Goal: Task Accomplishment & Management: Use online tool/utility

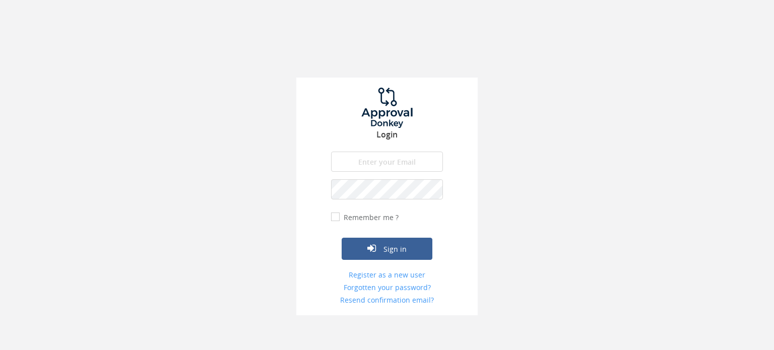
click at [382, 159] on input "email" at bounding box center [387, 162] width 112 height 20
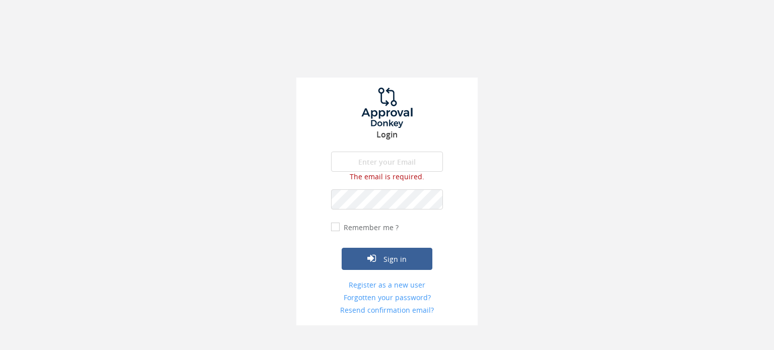
type input "[PERSON_NAME][EMAIL_ADDRESS][DOMAIN_NAME]"
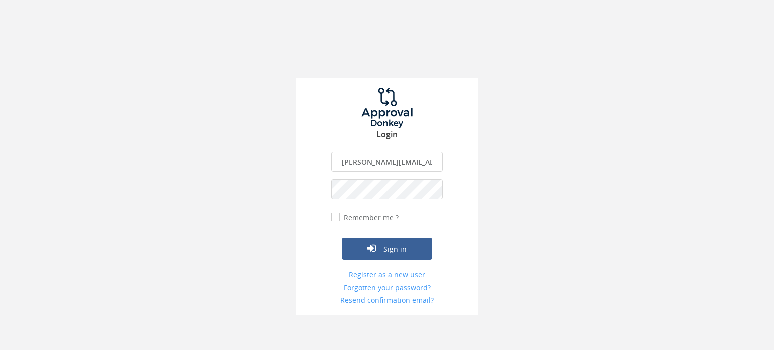
click at [330, 221] on div "Login [PERSON_NAME][EMAIL_ADDRESS][DOMAIN_NAME] The email is required. Invalid …" at bounding box center [387, 197] width 182 height 239
click at [341, 221] on label "Remember me ?" at bounding box center [369, 218] width 57 height 10
click at [334, 221] on input "Remember me ?" at bounding box center [334, 217] width 7 height 7
checkbox input "true"
click at [369, 246] on icon "submit" at bounding box center [372, 249] width 9 height 10
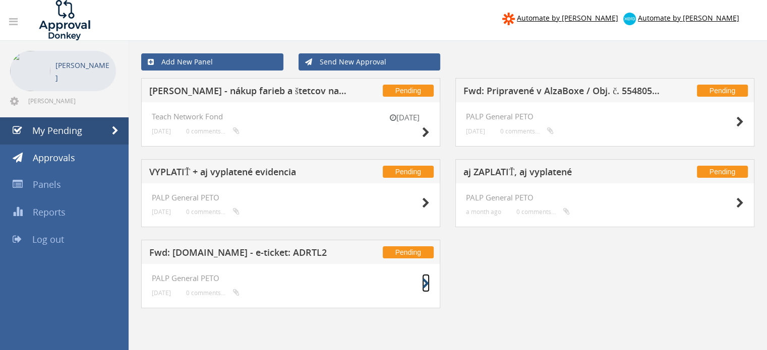
click at [425, 288] on icon at bounding box center [426, 284] width 8 height 11
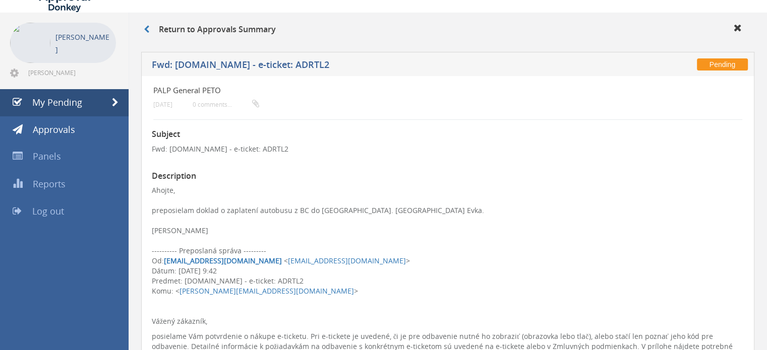
scroll to position [14, 0]
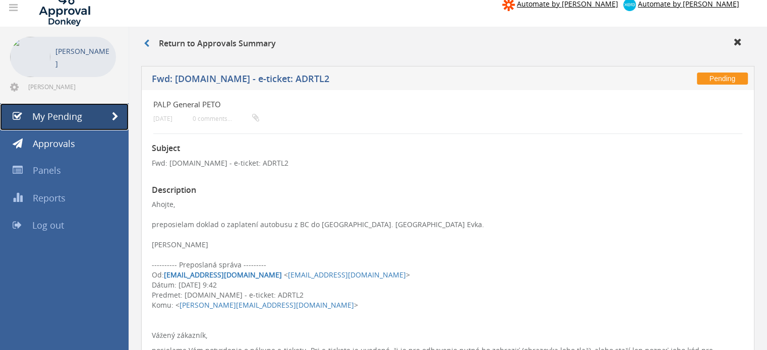
click at [61, 113] on span "My Pending" at bounding box center [57, 116] width 50 height 12
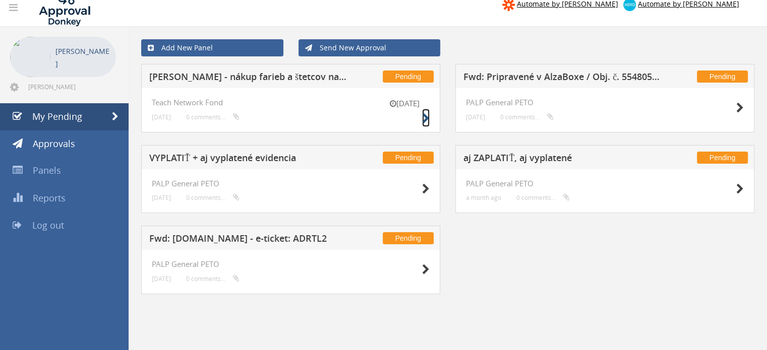
click at [425, 121] on icon at bounding box center [426, 118] width 8 height 11
click at [724, 108] on div at bounding box center [718, 107] width 50 height 18
click at [737, 106] on icon at bounding box center [740, 108] width 8 height 11
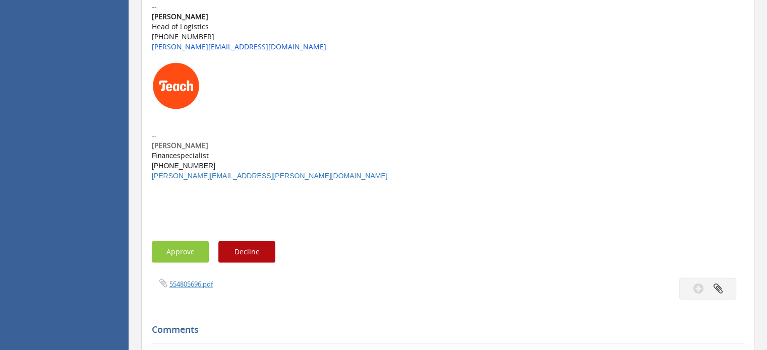
scroll to position [2158, 0]
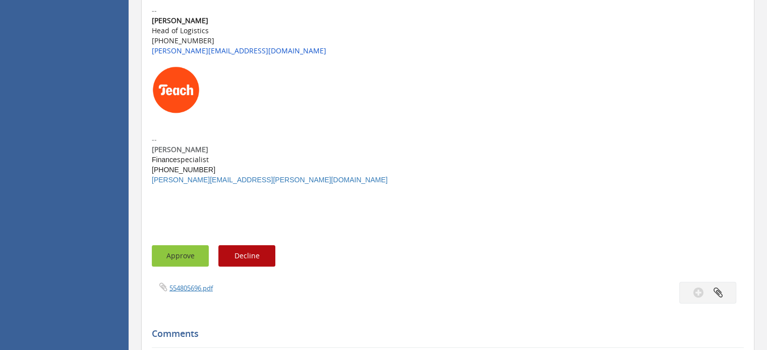
click at [182, 248] on button "Approve" at bounding box center [180, 257] width 57 height 22
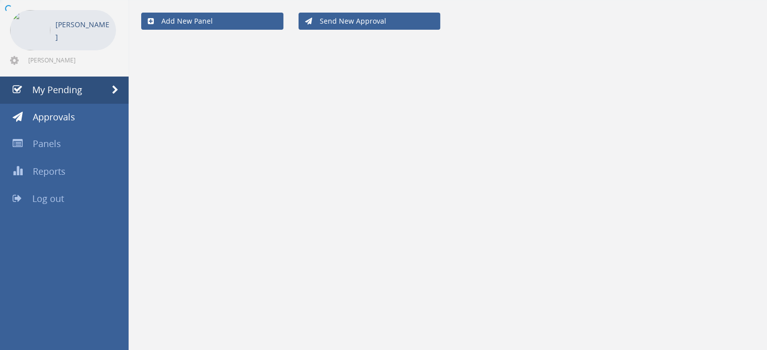
scroll to position [40, 0]
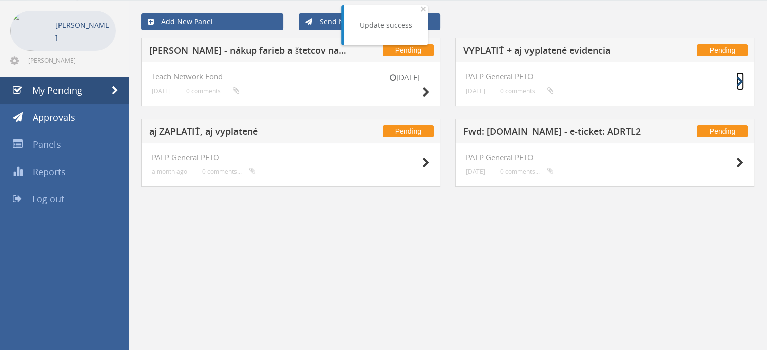
click at [740, 82] on icon at bounding box center [740, 82] width 8 height 11
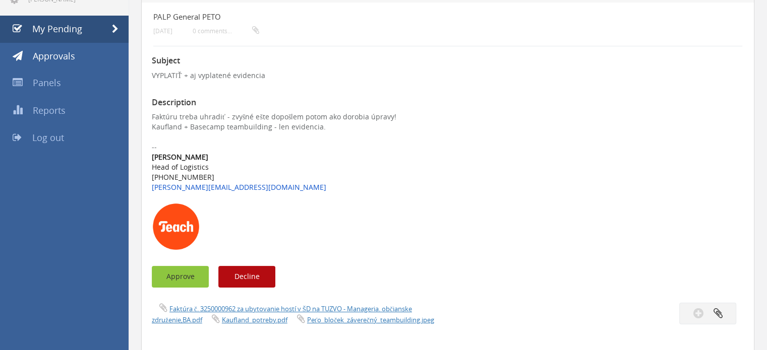
scroll to position [103, 0]
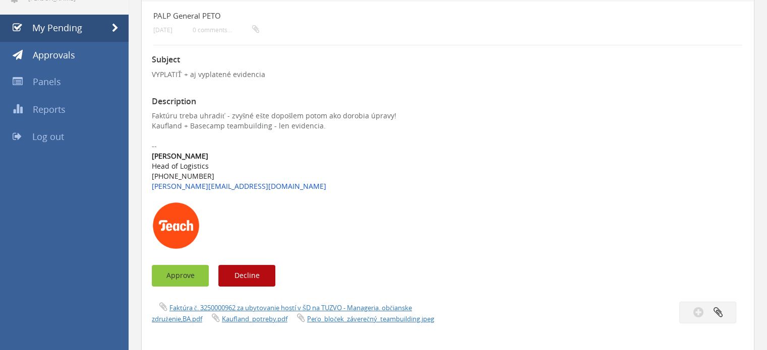
click at [168, 279] on button "Approve" at bounding box center [180, 276] width 57 height 22
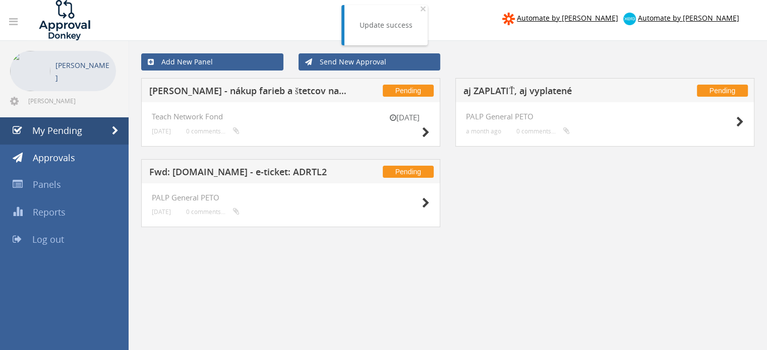
click at [744, 125] on div "PALP General PETO a month ago 0 comments..." at bounding box center [604, 124] width 299 height 44
click at [743, 125] on icon at bounding box center [740, 122] width 8 height 11
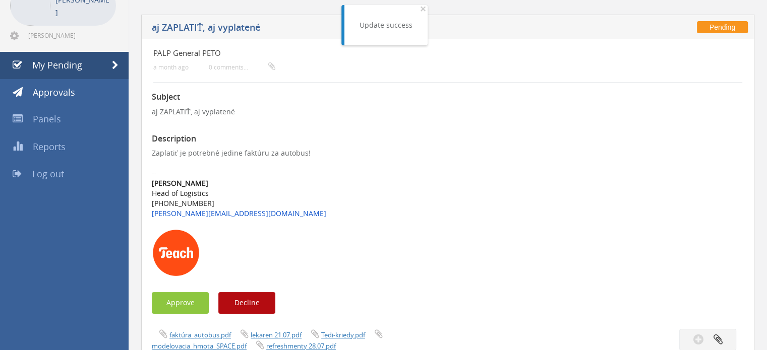
scroll to position [67, 0]
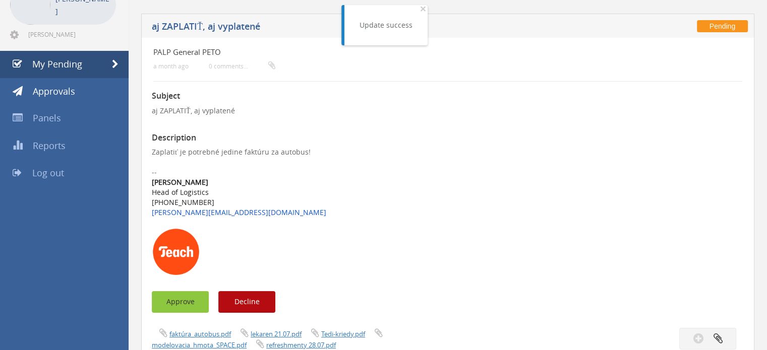
click at [174, 309] on button "Approve" at bounding box center [180, 302] width 57 height 22
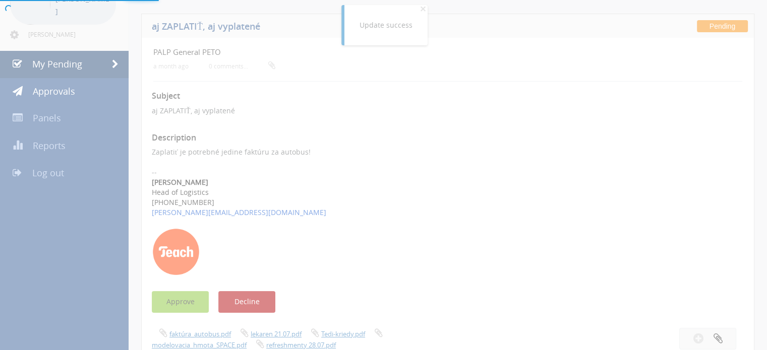
scroll to position [40, 0]
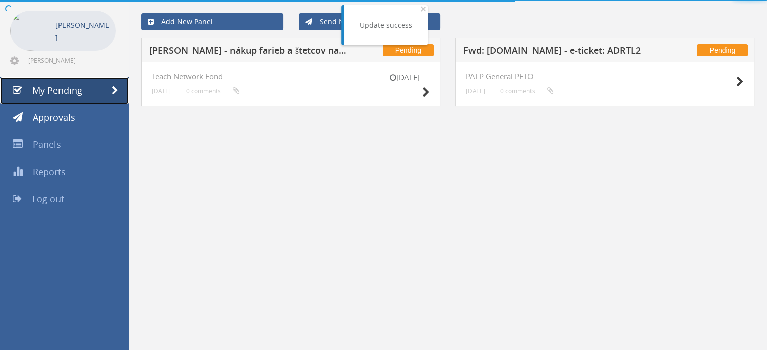
click at [114, 90] on span at bounding box center [115, 90] width 7 height 9
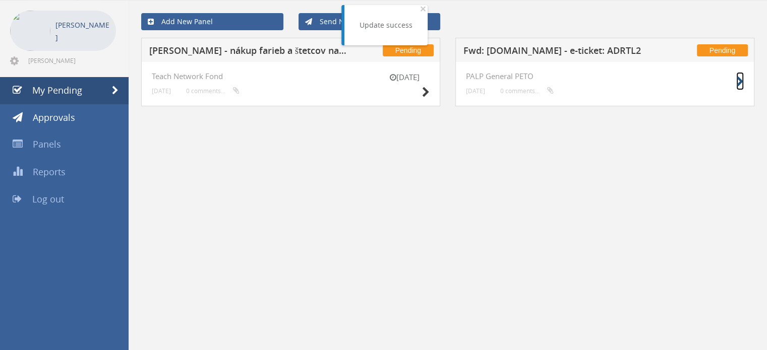
click at [740, 80] on icon at bounding box center [740, 82] width 8 height 11
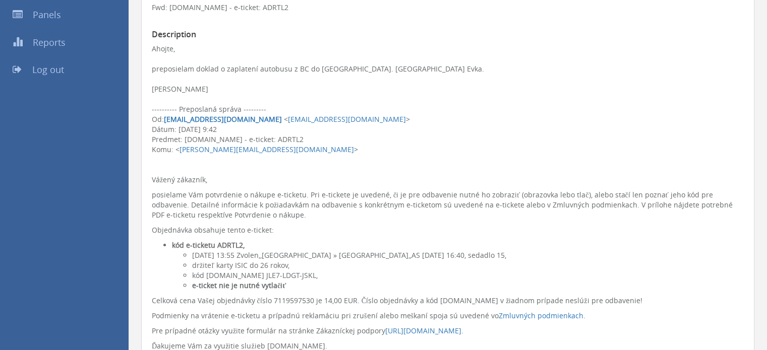
scroll to position [167, 0]
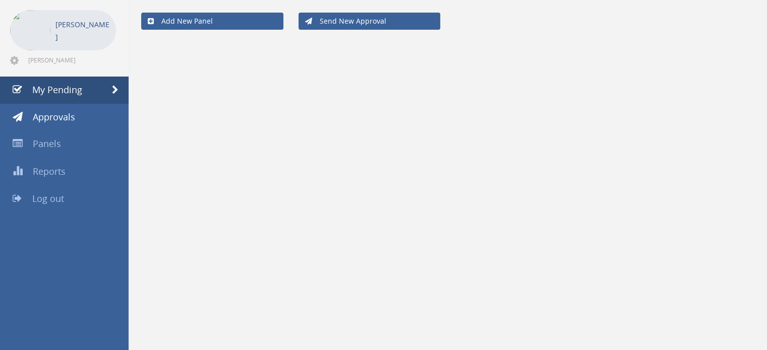
scroll to position [40, 0]
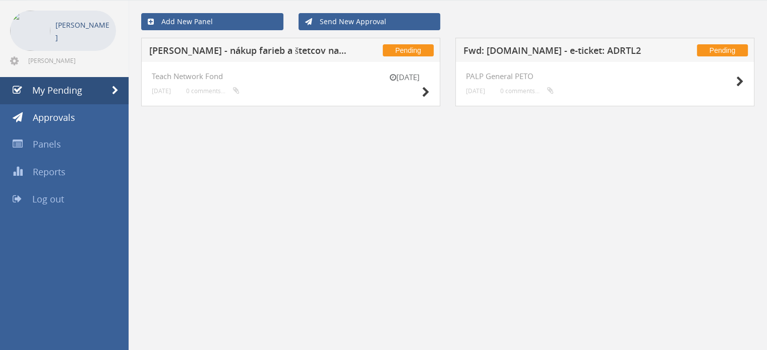
click at [432, 95] on div "[DATE] Teach Network Fond [DATE] 0 comments..." at bounding box center [290, 84] width 299 height 44
click at [426, 95] on icon at bounding box center [426, 92] width 8 height 11
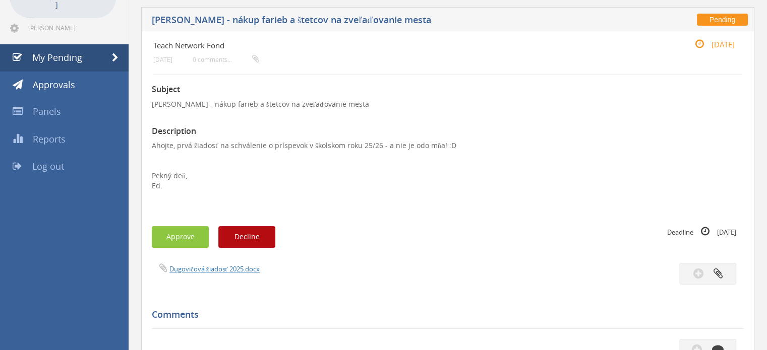
scroll to position [76, 0]
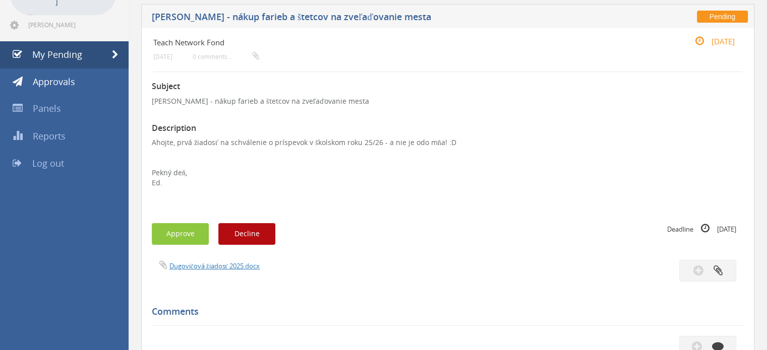
click at [303, 145] on div "Ahojte, prvá žiadosť na schválenie o príspevok v školskom roku 25/26 - a nie je…" at bounding box center [448, 173] width 592 height 71
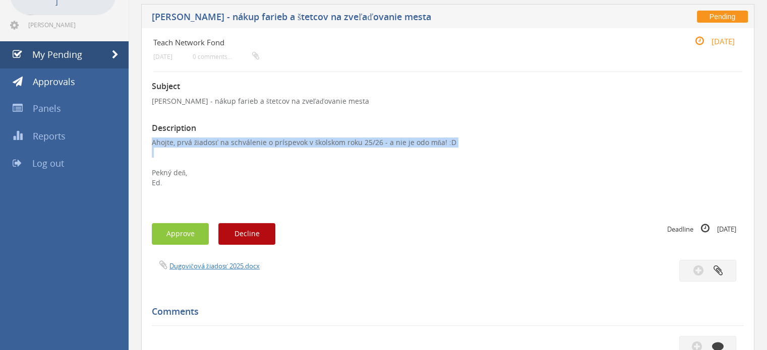
click at [303, 145] on div "Ahojte, prvá žiadosť na schválenie o príspevok v školskom roku 25/26 - a nie je…" at bounding box center [448, 173] width 592 height 71
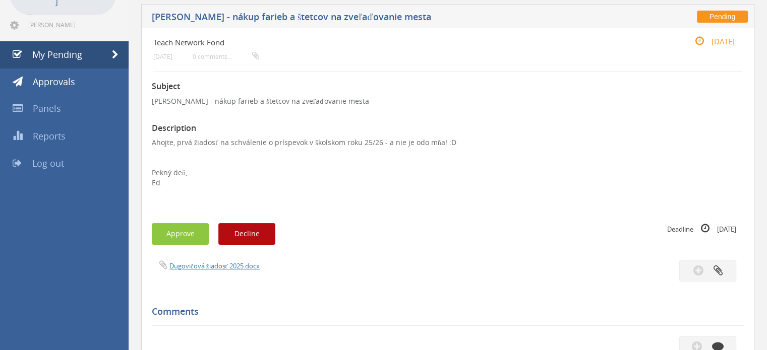
click at [316, 168] on div "Pekný deň," at bounding box center [448, 173] width 592 height 10
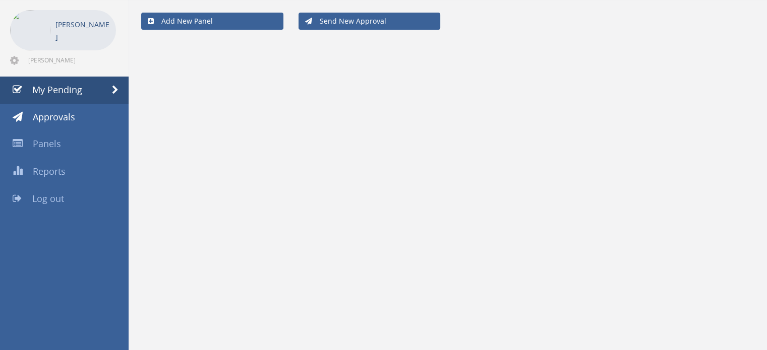
scroll to position [40, 0]
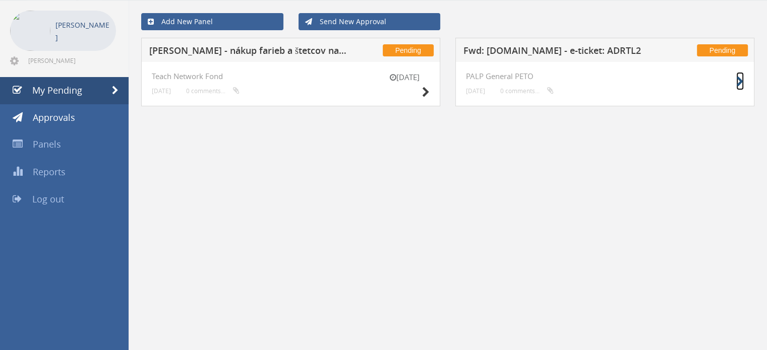
click at [738, 84] on icon at bounding box center [740, 82] width 8 height 11
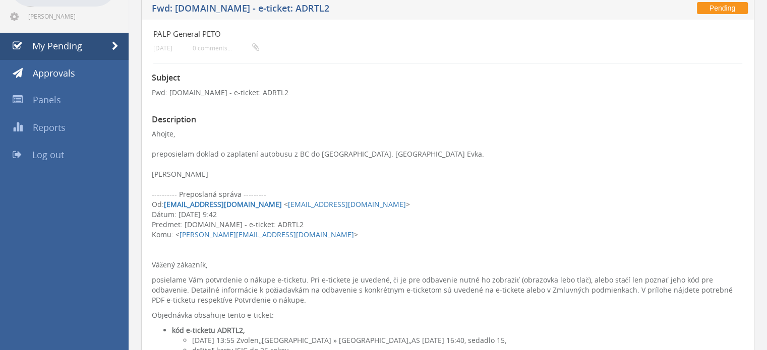
scroll to position [85, 0]
click at [206, 164] on div at bounding box center [448, 164] width 592 height 10
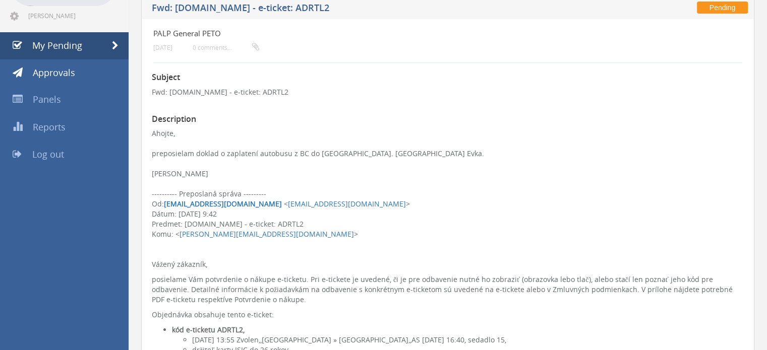
click at [232, 155] on div "preposielam doklad o zaplatení autobusu z BC do [GEOGRAPHIC_DATA]. [GEOGRAPHIC_…" at bounding box center [448, 154] width 592 height 10
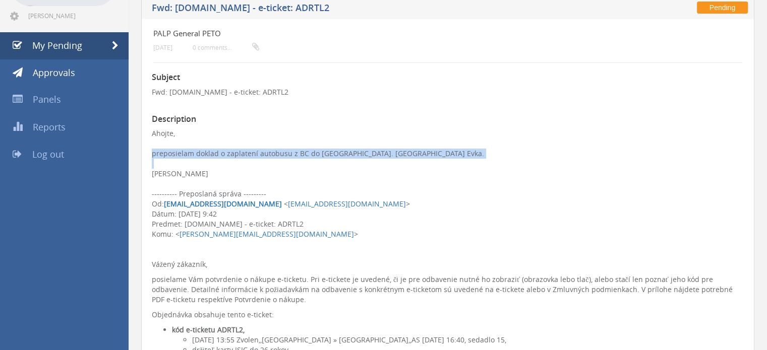
click at [232, 155] on div "preposielam doklad o zaplatení autobusu z BC do [GEOGRAPHIC_DATA]. [GEOGRAPHIC_…" at bounding box center [448, 154] width 592 height 10
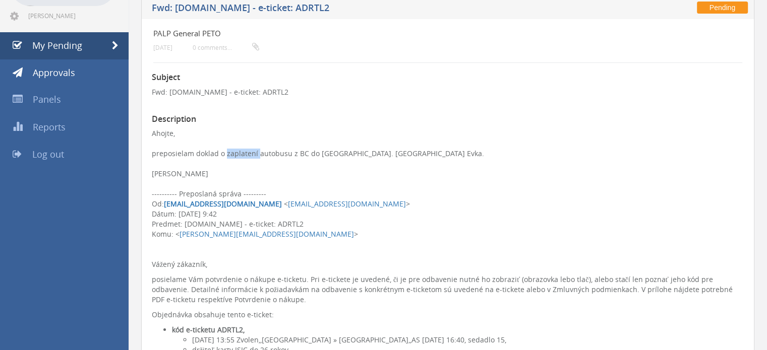
click at [232, 155] on div "preposielam doklad o zaplatení autobusu z BC do [GEOGRAPHIC_DATA]. [GEOGRAPHIC_…" at bounding box center [448, 154] width 592 height 10
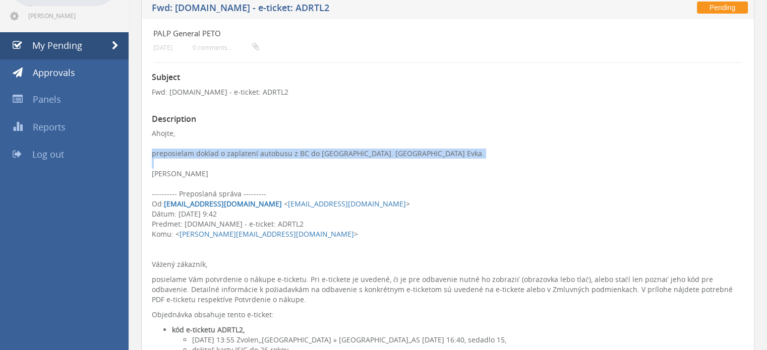
click at [232, 155] on div "preposielam doklad o zaplatení autobusu z BC do [GEOGRAPHIC_DATA]. [GEOGRAPHIC_…" at bounding box center [448, 154] width 592 height 10
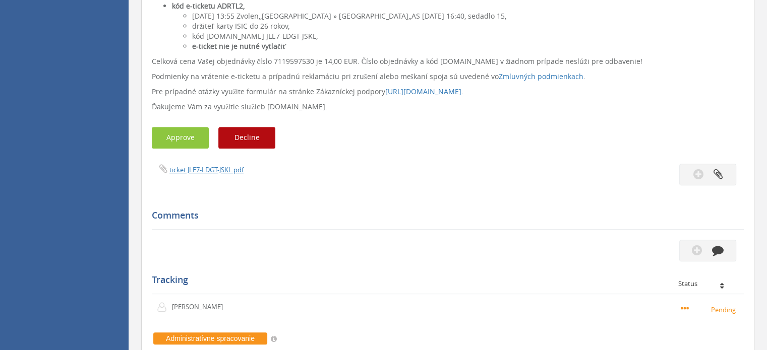
scroll to position [411, 0]
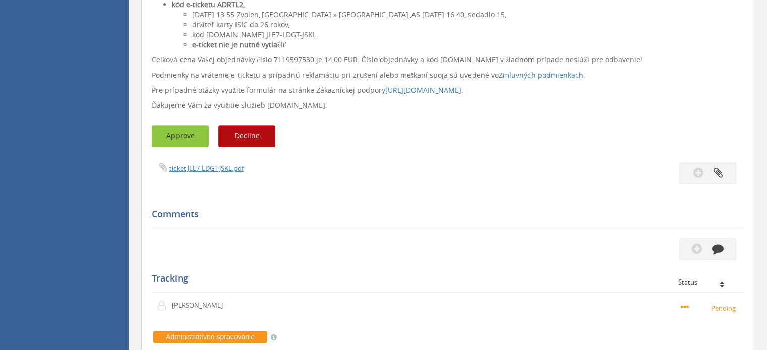
click at [185, 135] on button "Approve" at bounding box center [180, 137] width 57 height 22
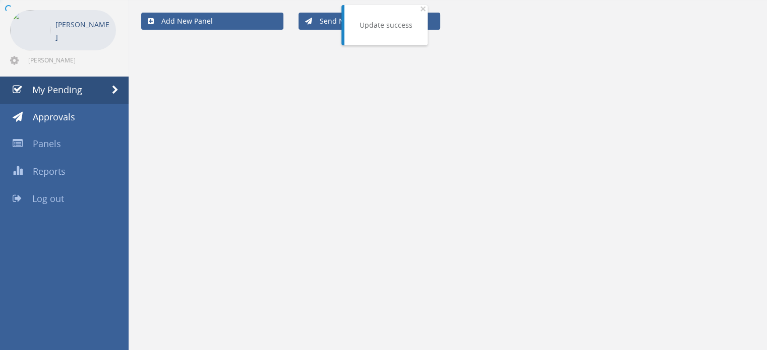
scroll to position [40, 0]
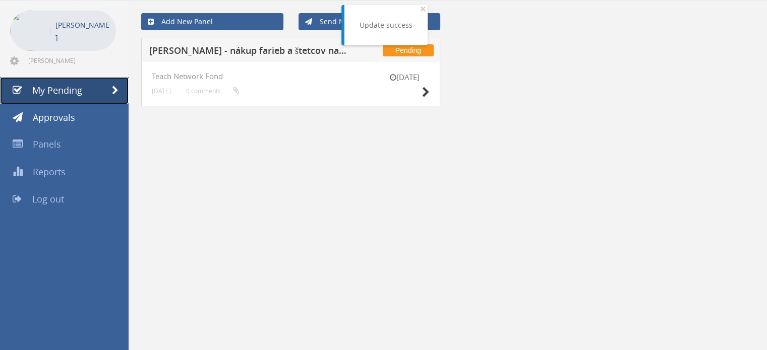
click at [57, 78] on link "My Pending" at bounding box center [64, 90] width 129 height 27
click at [83, 89] on link "My Pending" at bounding box center [64, 90] width 129 height 27
click at [420, 12] on span "×" at bounding box center [423, 9] width 6 height 14
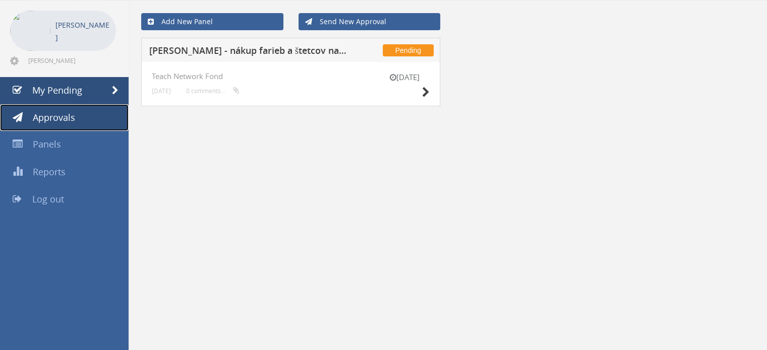
click at [85, 123] on link "Approvals" at bounding box center [64, 117] width 129 height 27
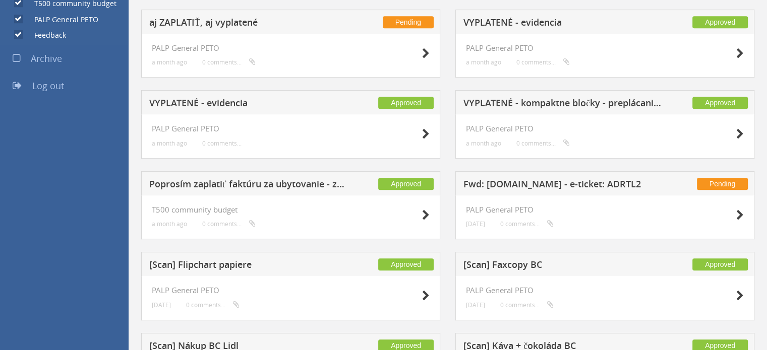
scroll to position [476, 0]
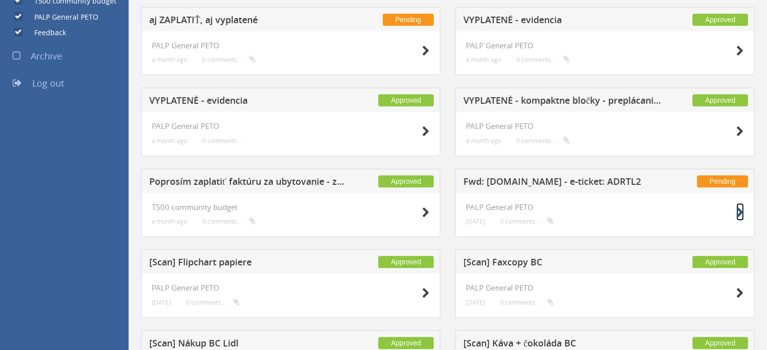
click at [737, 209] on icon at bounding box center [740, 213] width 8 height 11
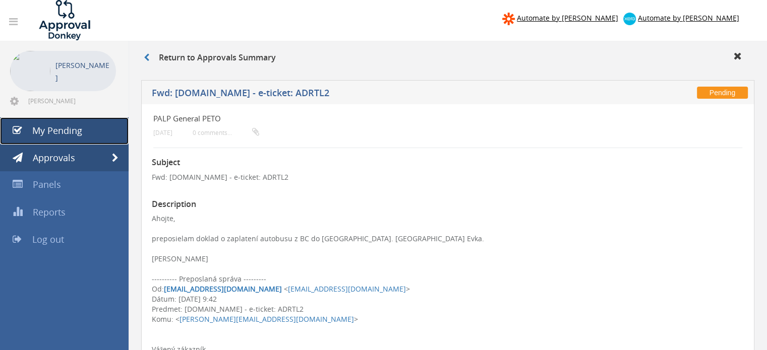
click at [33, 127] on span "My Pending" at bounding box center [57, 131] width 50 height 12
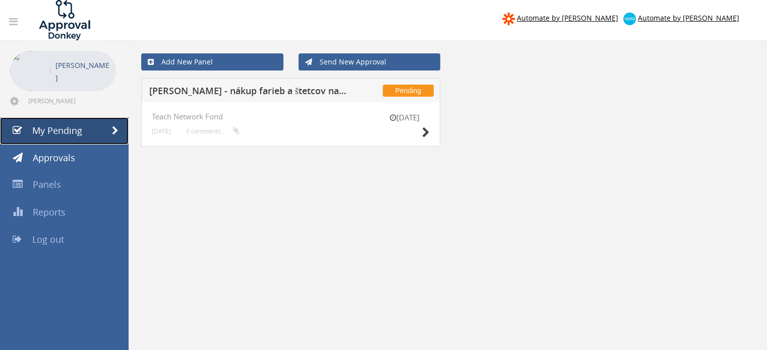
click at [59, 122] on link "My Pending" at bounding box center [64, 130] width 129 height 27
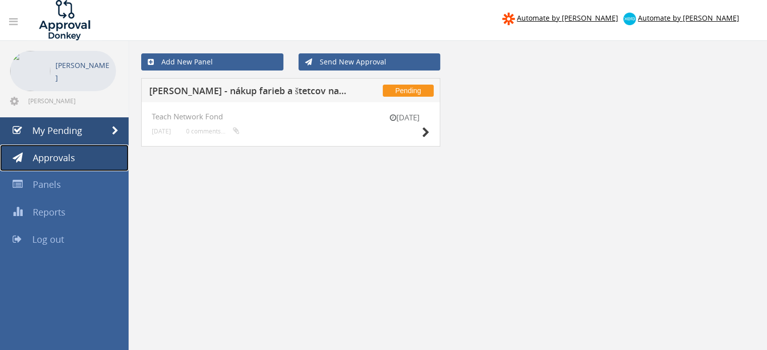
click at [52, 162] on span "Approvals" at bounding box center [54, 158] width 42 height 12
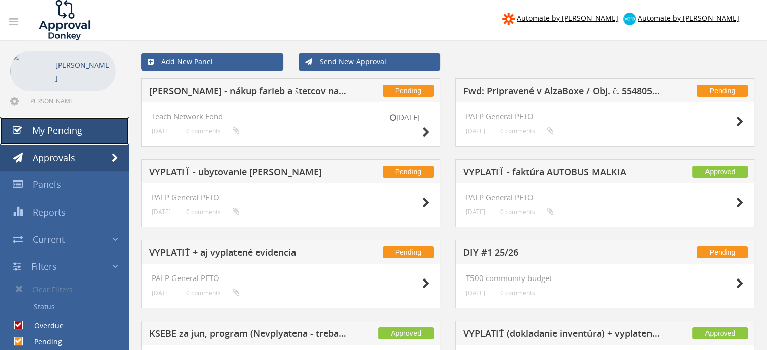
click at [47, 135] on span "My Pending" at bounding box center [57, 131] width 50 height 12
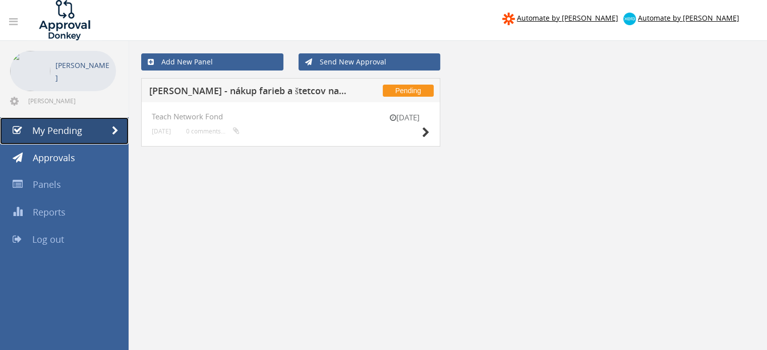
click at [100, 131] on link "My Pending" at bounding box center [64, 130] width 129 height 27
click at [113, 130] on span at bounding box center [115, 131] width 7 height 9
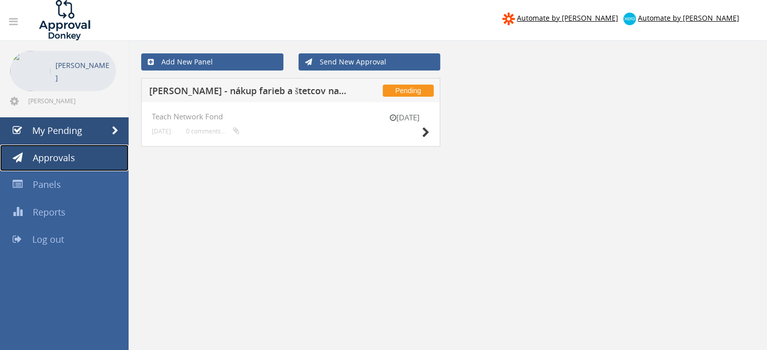
click at [73, 158] on span "Approvals" at bounding box center [54, 158] width 42 height 12
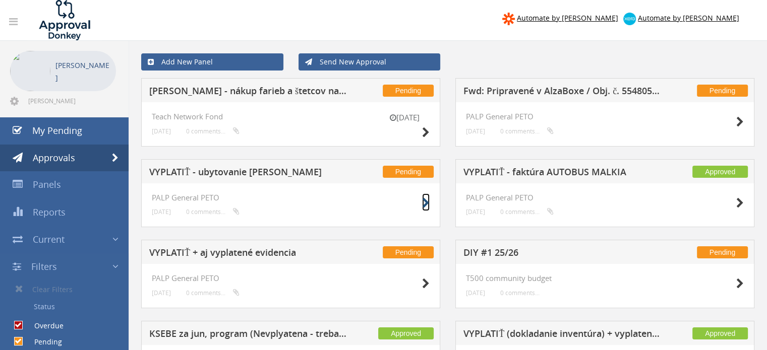
click at [428, 202] on icon at bounding box center [426, 203] width 8 height 11
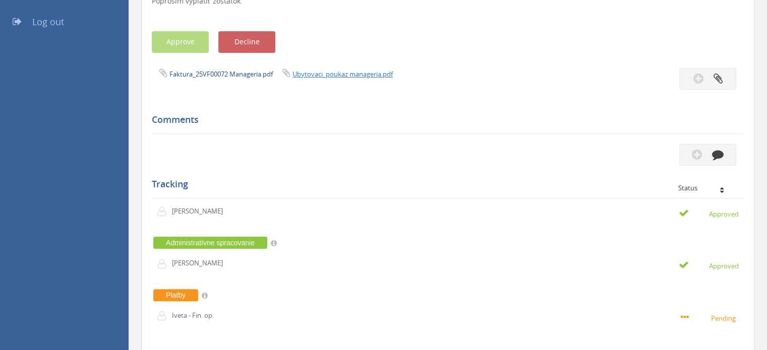
scroll to position [219, 0]
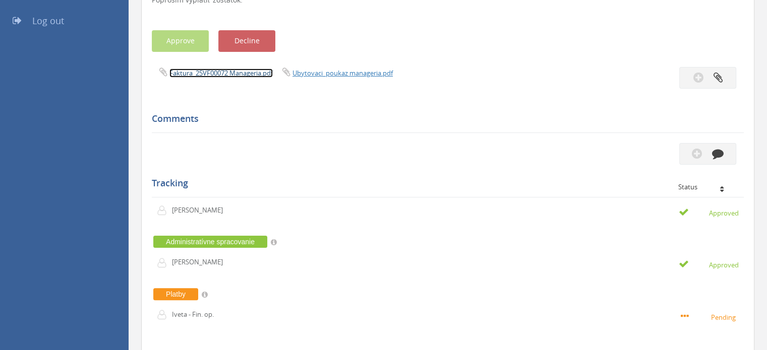
click at [198, 72] on link "Faktura_25VF00072 Manageria.pdf" at bounding box center [220, 73] width 103 height 9
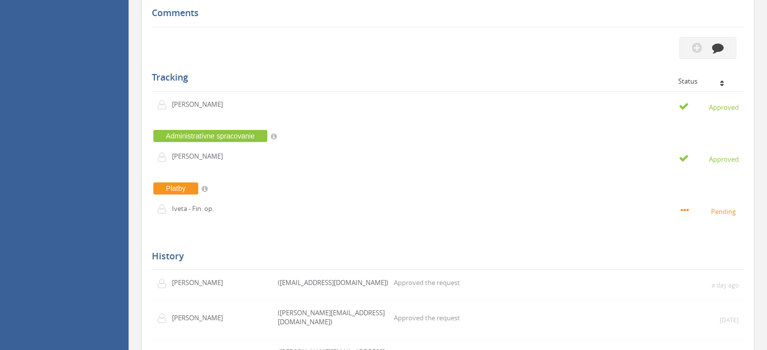
scroll to position [326, 0]
